Goal: Task Accomplishment & Management: Complete application form

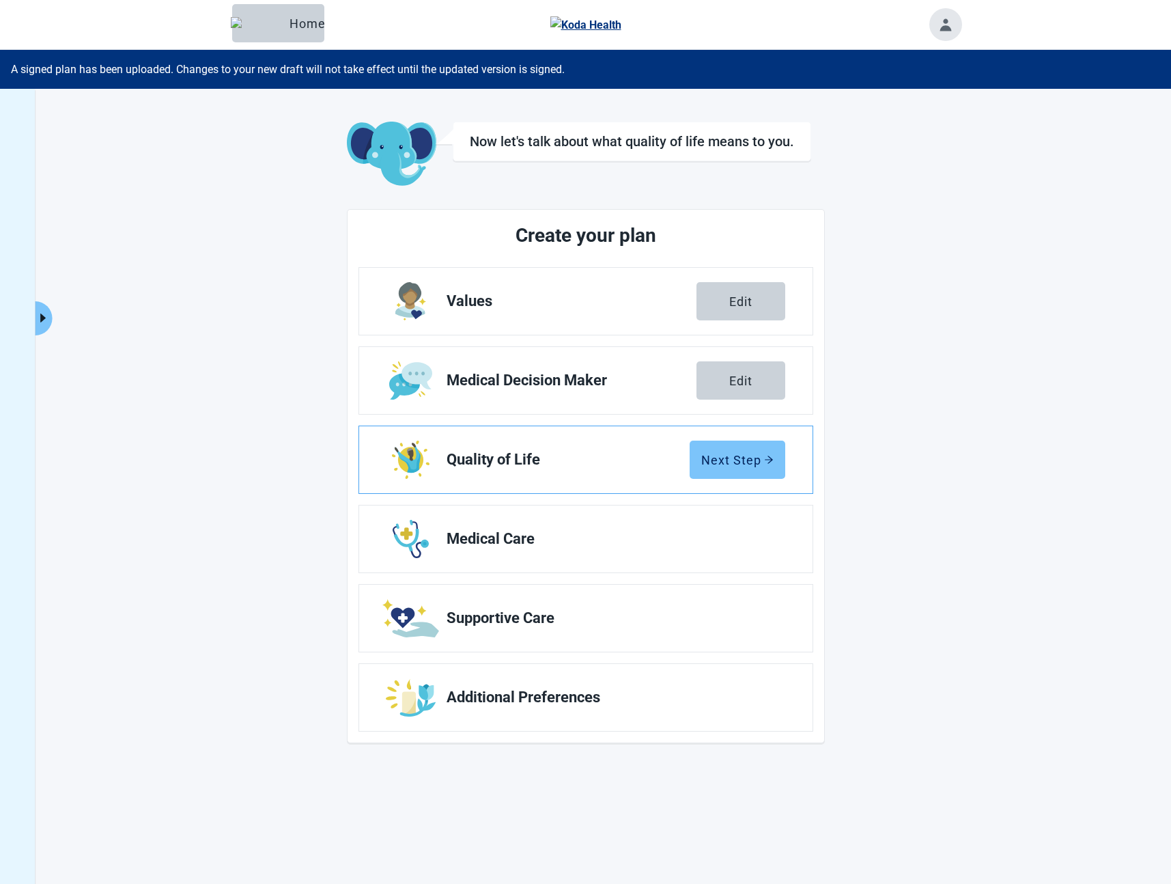
click at [751, 454] on div "Next Step" at bounding box center [737, 460] width 72 height 14
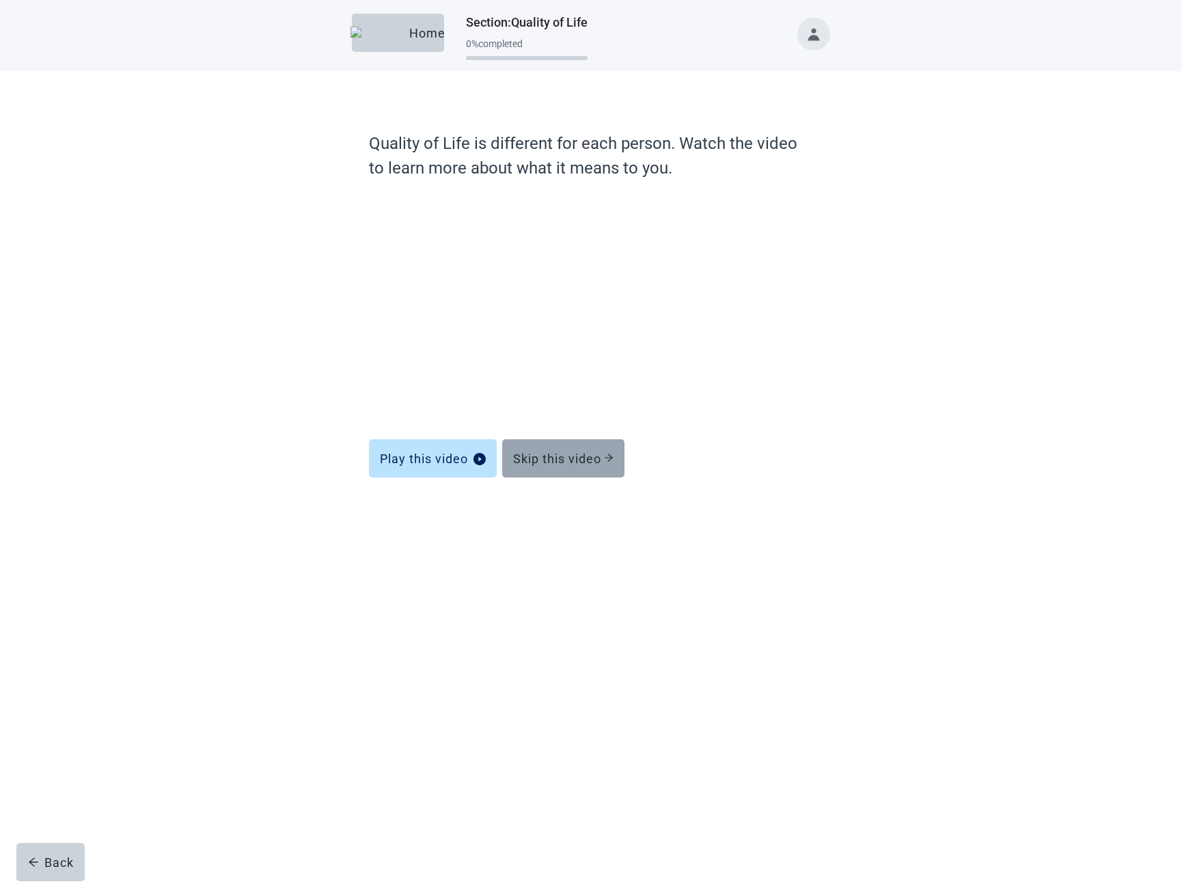
click at [538, 461] on div "Skip this video" at bounding box center [563, 458] width 100 height 14
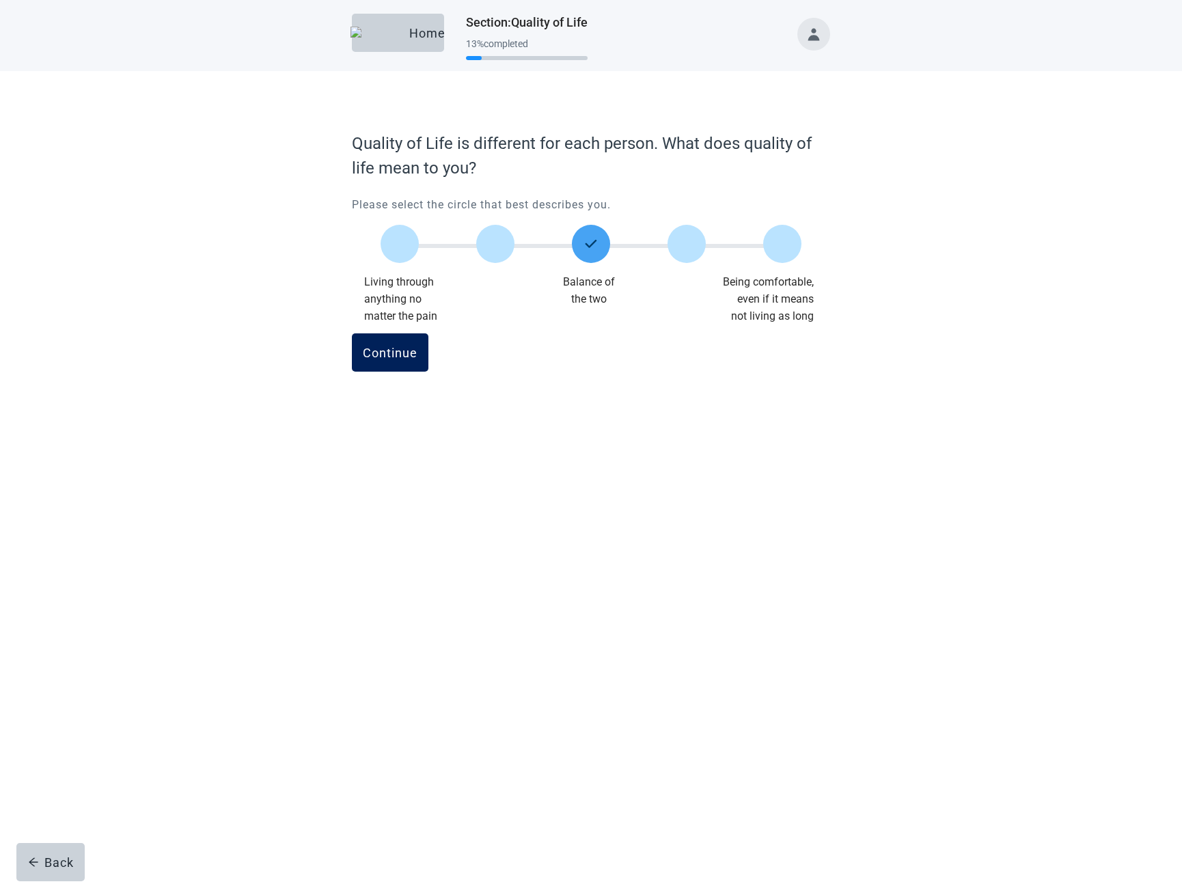
click at [404, 368] on button "Continue" at bounding box center [390, 352] width 76 height 38
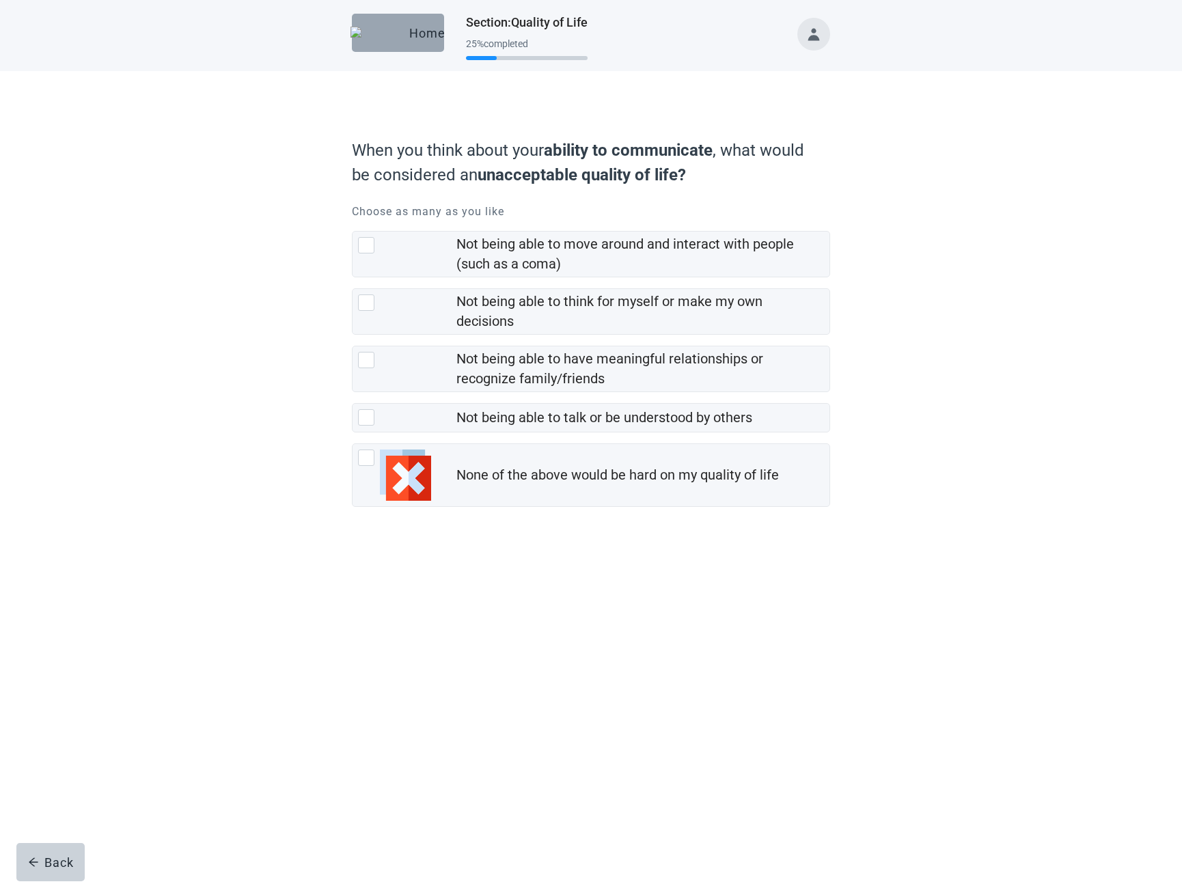
click at [382, 36] on img "button" at bounding box center [376, 33] width 53 height 12
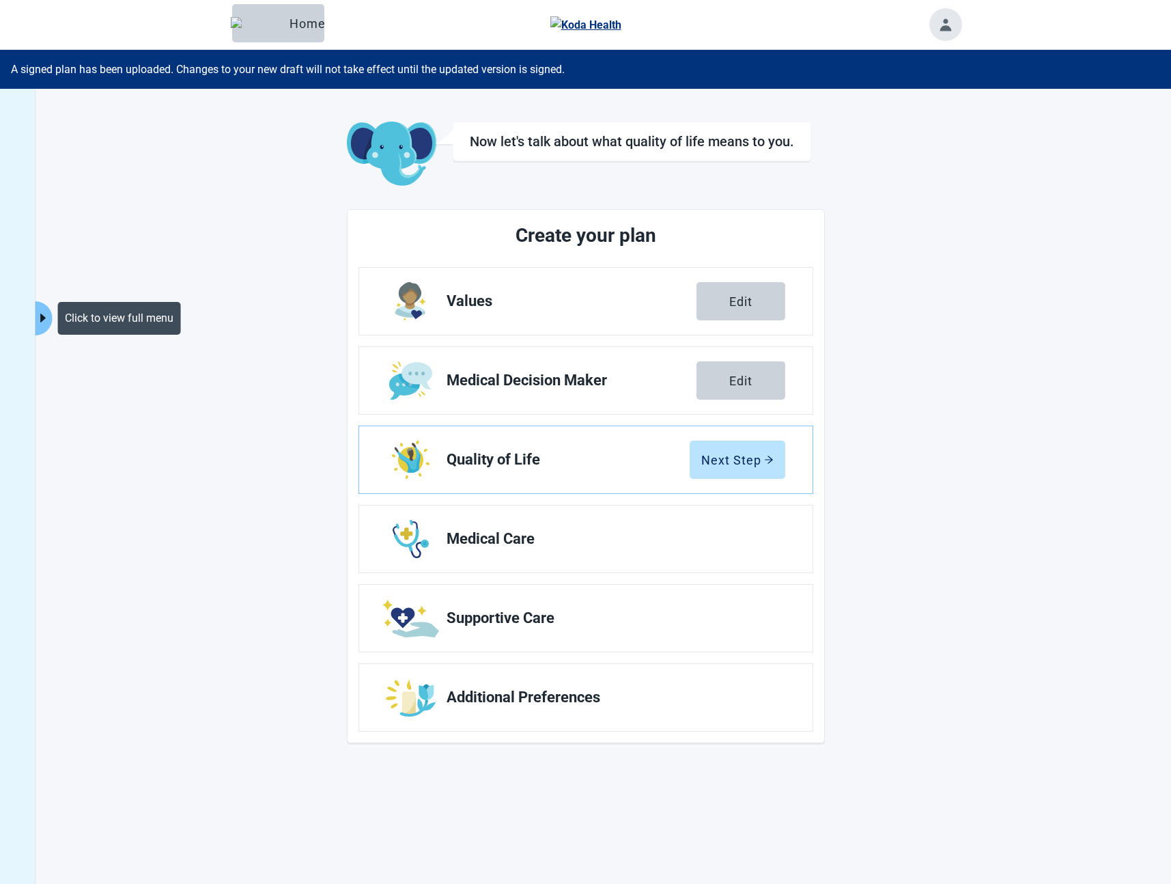
click at [37, 315] on icon "caret-right" at bounding box center [43, 317] width 13 height 13
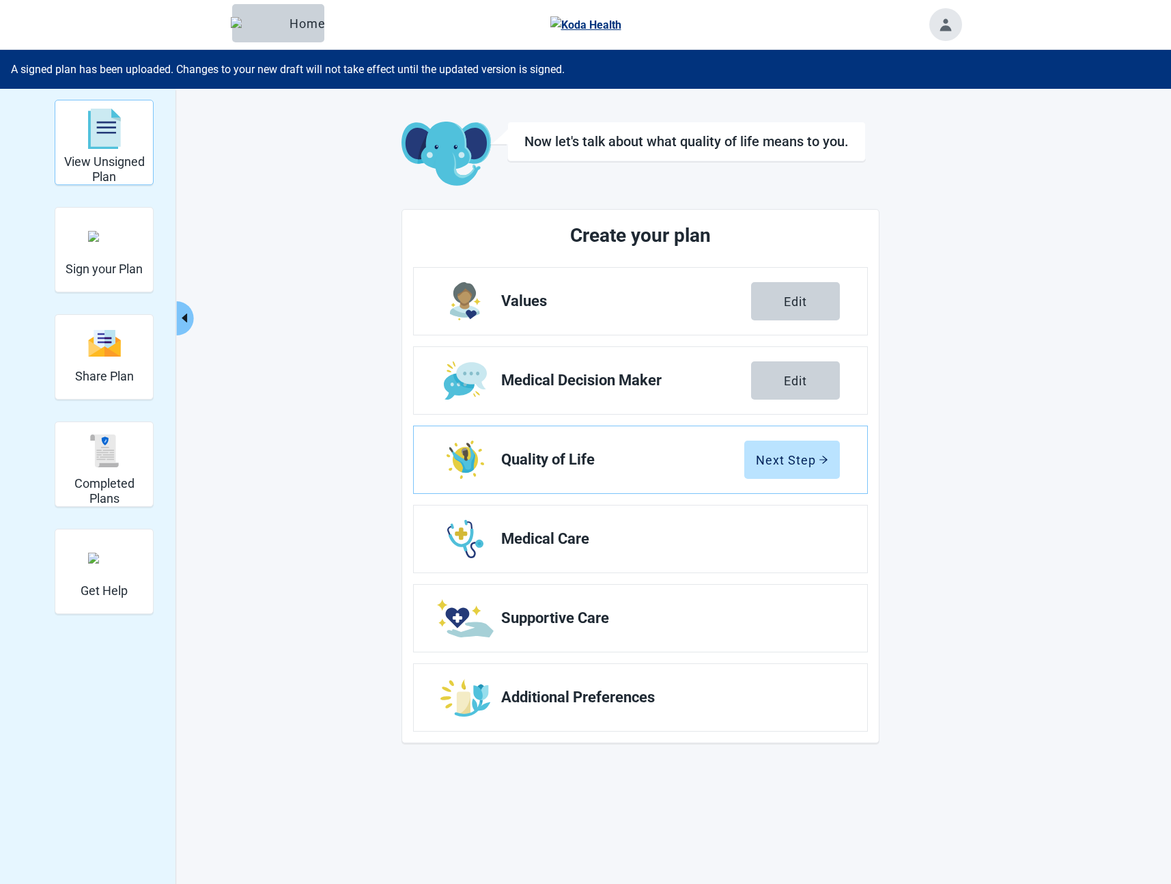
click at [105, 156] on h2 "View Unsigned Plan" at bounding box center [104, 168] width 87 height 29
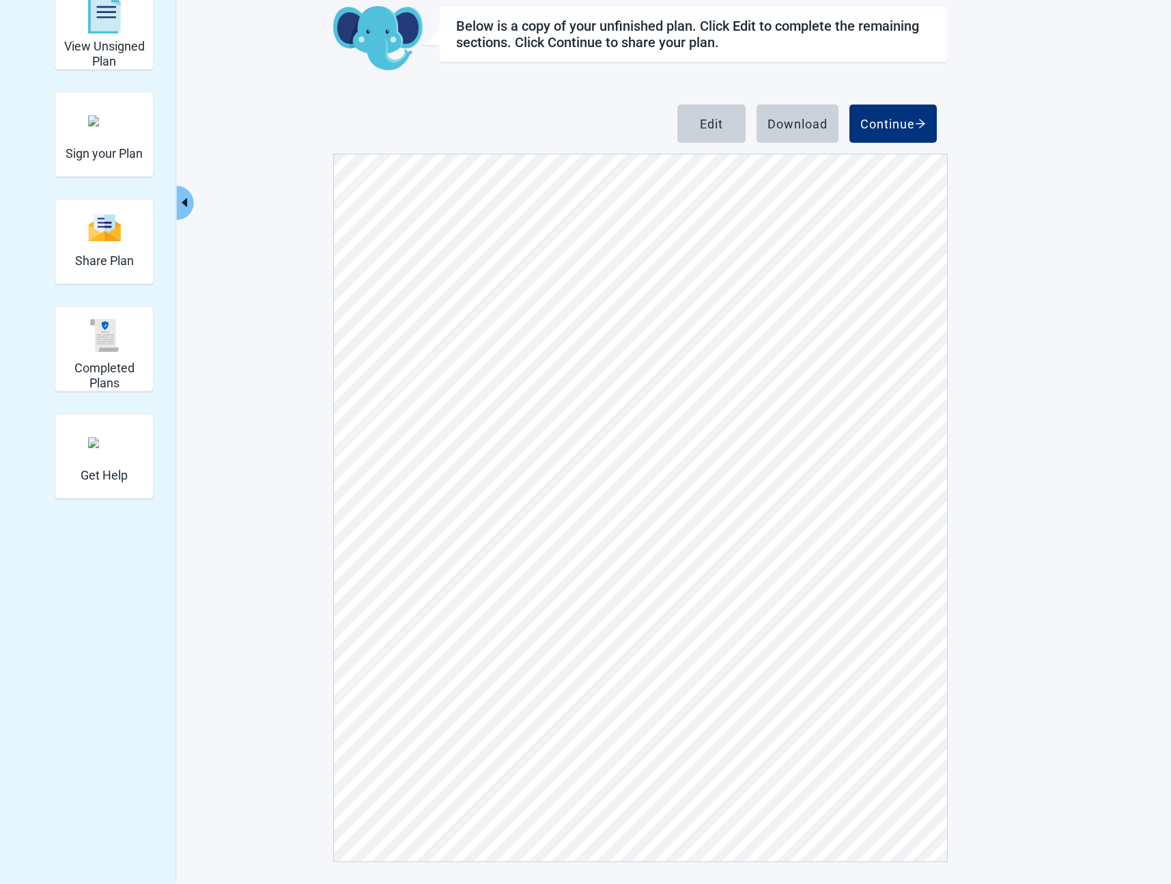
scroll to position [1732, 0]
